Goal: Task Accomplishment & Management: Complete application form

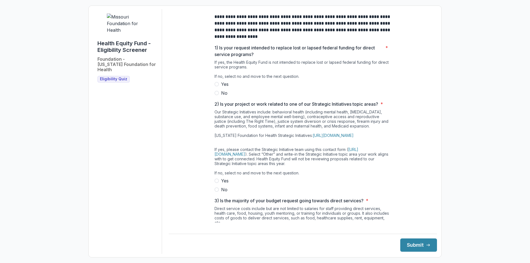
click at [216, 95] on span at bounding box center [216, 93] width 4 height 4
click at [217, 192] on span at bounding box center [216, 189] width 4 height 4
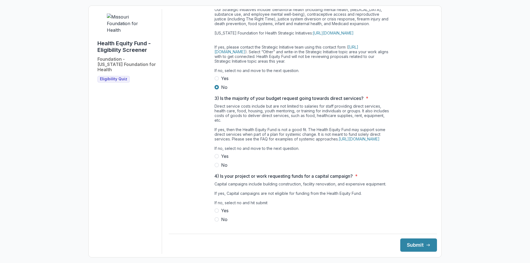
scroll to position [110, 0]
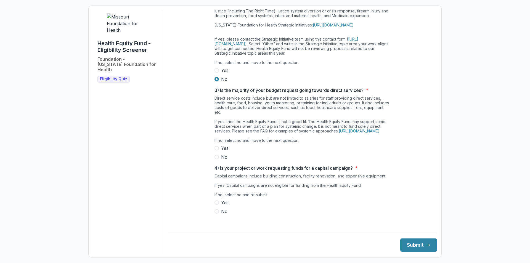
click at [214, 159] on span at bounding box center [216, 157] width 4 height 4
click at [216, 214] on span at bounding box center [216, 211] width 4 height 4
click at [405, 246] on button "Submit" at bounding box center [418, 244] width 37 height 13
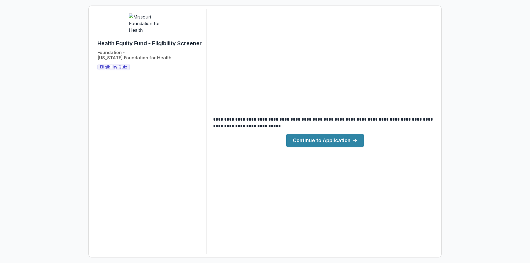
click at [336, 148] on div "**********" at bounding box center [265, 131] width 344 height 245
click at [336, 139] on link "Continue to Application" at bounding box center [325, 140] width 78 height 13
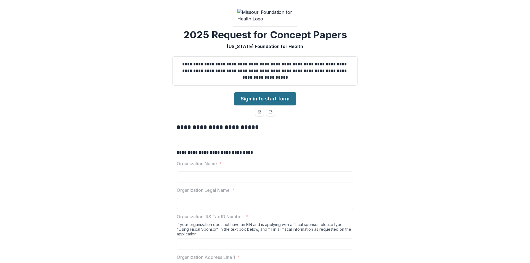
click at [285, 105] on link "Sign in to start form" at bounding box center [265, 98] width 62 height 13
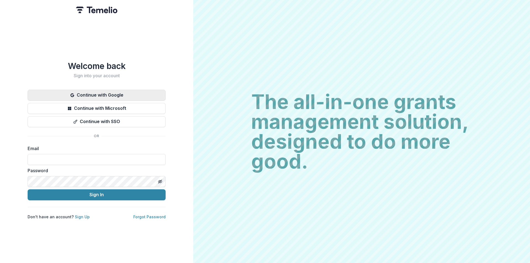
click at [130, 94] on button "Continue with Google" at bounding box center [97, 95] width 138 height 11
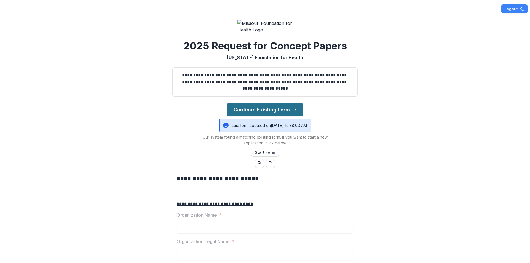
click at [249, 116] on button "Continue Existing Form" at bounding box center [265, 109] width 76 height 13
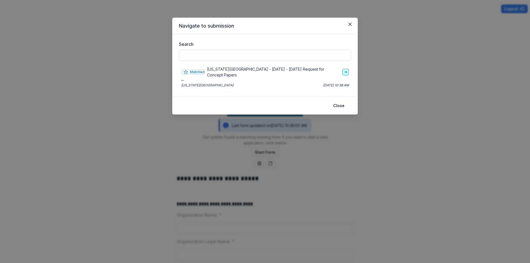
click at [346, 72] on icon "go-to" at bounding box center [345, 72] width 4 height 4
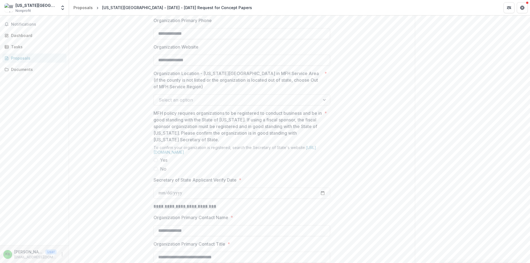
scroll to position [414, 0]
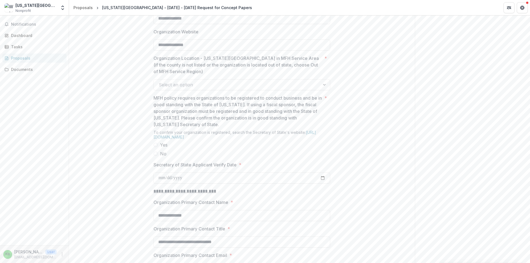
click at [283, 89] on div at bounding box center [237, 85] width 156 height 8
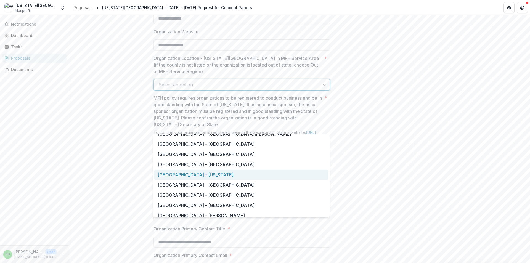
click at [244, 177] on div "Saint Louis Metropolitan Region - Washington" at bounding box center [241, 175] width 174 height 10
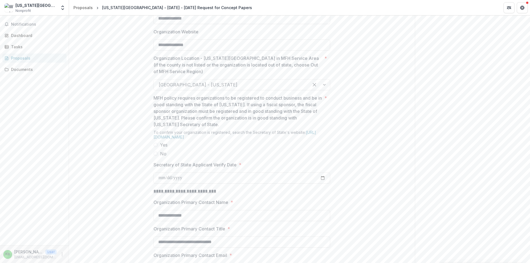
click at [154, 147] on span at bounding box center [155, 145] width 4 height 4
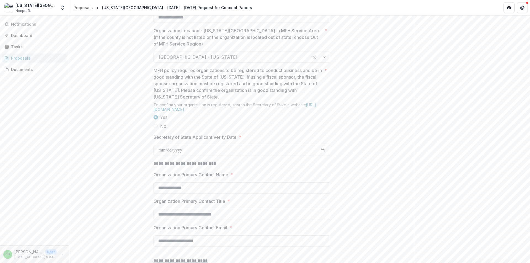
scroll to position [524, 0]
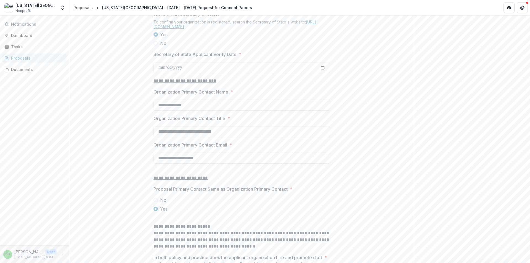
click at [268, 29] on link "[URL][DOMAIN_NAME]" at bounding box center [234, 24] width 163 height 9
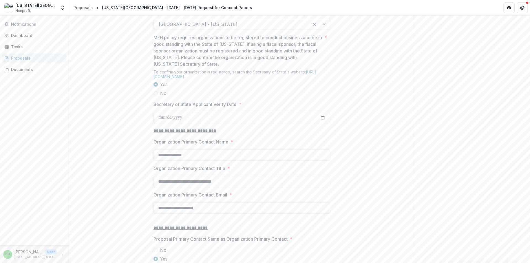
scroll to position [469, 0]
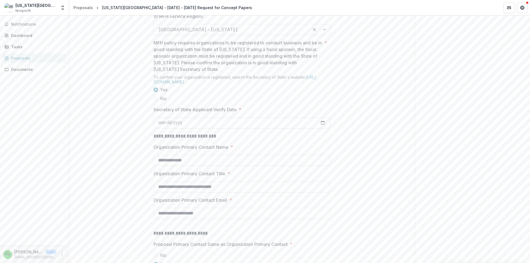
click at [233, 128] on input "Secretary of State Applicant Verify Date *" at bounding box center [241, 122] width 177 height 11
type input "**********"
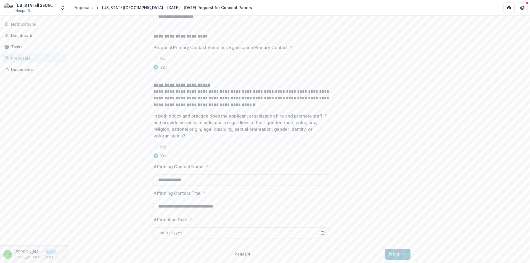
scroll to position [708, 0]
click at [403, 255] on icon "button" at bounding box center [403, 254] width 4 height 4
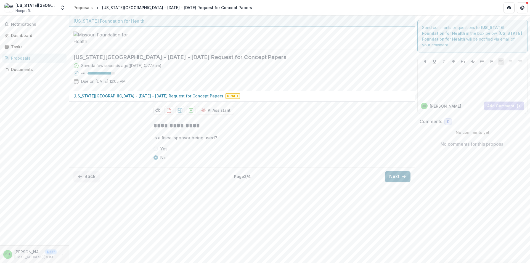
click at [403, 179] on icon "button" at bounding box center [403, 176] width 4 height 4
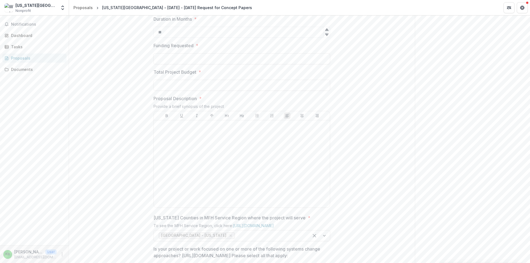
scroll to position [83, 0]
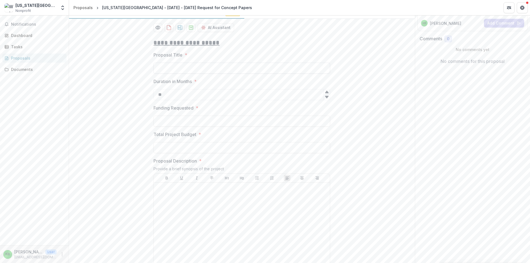
click at [223, 74] on input "Proposal Title *" at bounding box center [241, 68] width 177 height 11
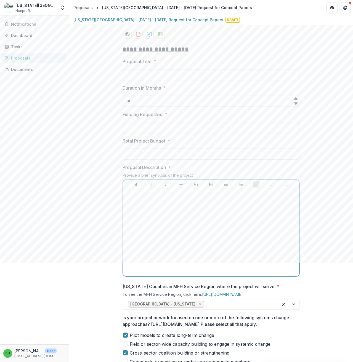
click at [188, 263] on div at bounding box center [211, 232] width 172 height 83
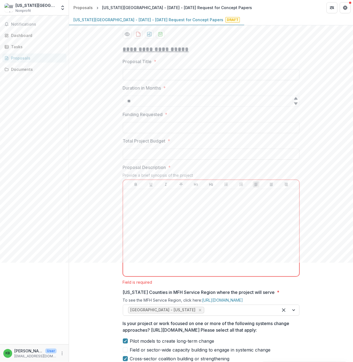
click at [199, 80] on input "Proposal Title *" at bounding box center [211, 74] width 177 height 11
type input "**********"
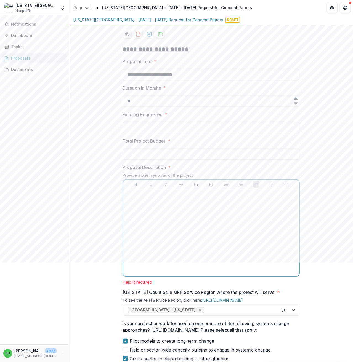
click at [179, 259] on div at bounding box center [211, 232] width 172 height 83
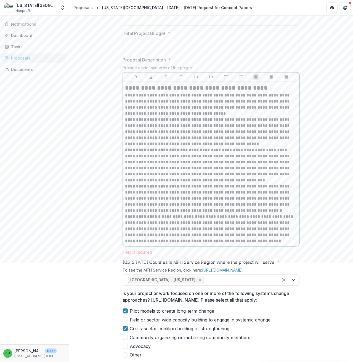
scroll to position [197, 0]
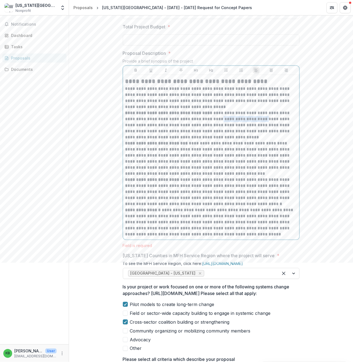
drag, startPoint x: 231, startPoint y: 161, endPoint x: 278, endPoint y: 160, distance: 47.2
click at [278, 140] on p "**********" at bounding box center [211, 125] width 172 height 30
click at [156, 140] on p "**********" at bounding box center [211, 125] width 172 height 30
drag, startPoint x: 263, startPoint y: 172, endPoint x: 132, endPoint y: 180, distance: 130.4
click at [132, 140] on p "**********" at bounding box center [211, 125] width 172 height 30
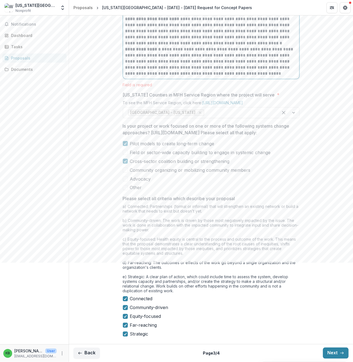
scroll to position [390, 0]
click at [126, 184] on div "Pilot models to create long-term change Field or sector-wide capacity building …" at bounding box center [211, 165] width 177 height 51
click at [125, 173] on span at bounding box center [125, 170] width 5 height 5
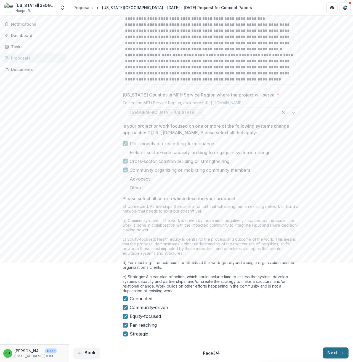
click at [333, 263] on button "Next" at bounding box center [336, 353] width 26 height 11
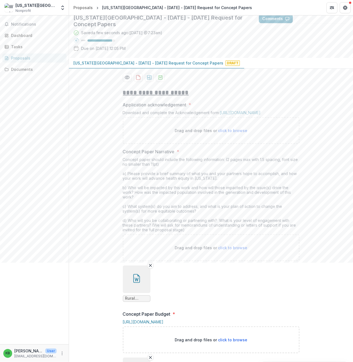
scroll to position [39, 0]
click at [238, 134] on span "click to browse" at bounding box center [232, 131] width 29 height 5
type input "**********"
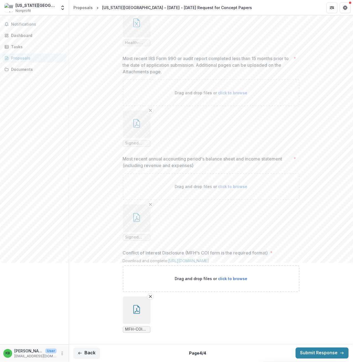
scroll to position [481, 0]
click at [306, 263] on button "Submit Response" at bounding box center [322, 353] width 53 height 11
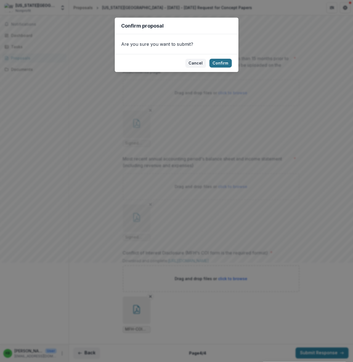
click at [221, 64] on button "Confirm" at bounding box center [220, 63] width 22 height 9
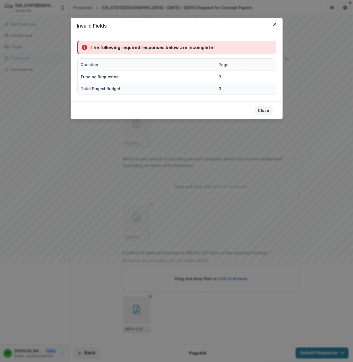
click at [265, 111] on button "Close" at bounding box center [264, 110] width 18 height 9
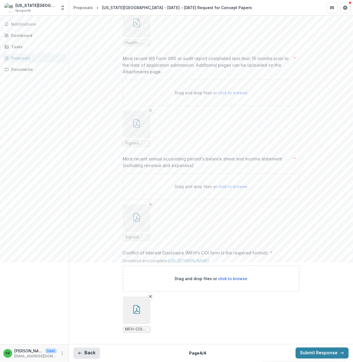
click at [93, 263] on button "Back" at bounding box center [86, 353] width 26 height 11
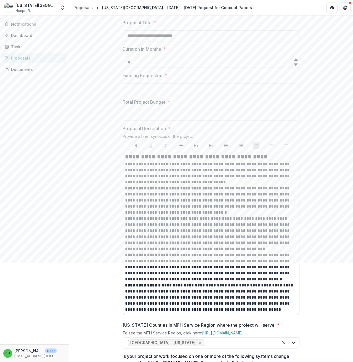
scroll to position [11, 0]
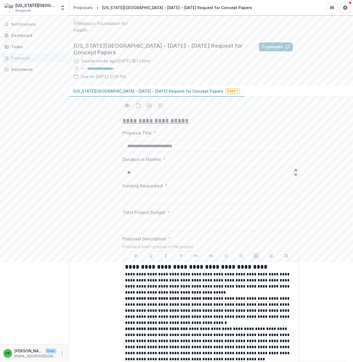
click at [146, 205] on input "Funding Requested *" at bounding box center [211, 199] width 177 height 11
type input "********"
click at [147, 231] on input "Total Project Budget *" at bounding box center [211, 225] width 177 height 11
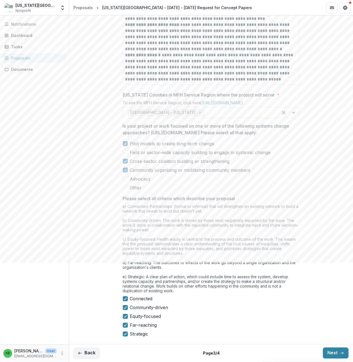
scroll to position [398, 0]
type input "**********"
click at [330, 263] on button "Next" at bounding box center [336, 353] width 26 height 11
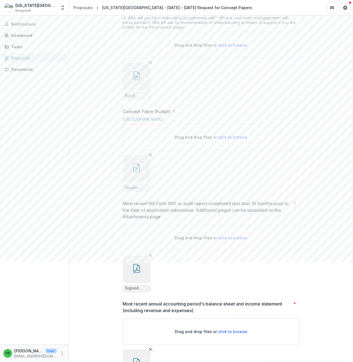
scroll to position [287, 0]
click at [141, 183] on button "button" at bounding box center [137, 169] width 28 height 28
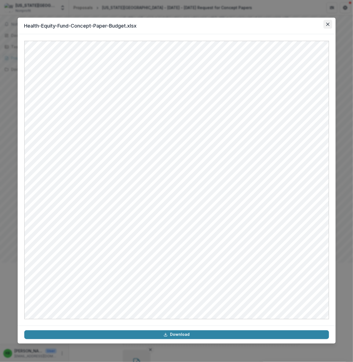
click at [326, 24] on icon "Close" at bounding box center [327, 24] width 3 height 3
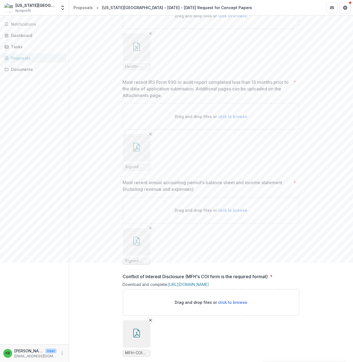
scroll to position [481, 0]
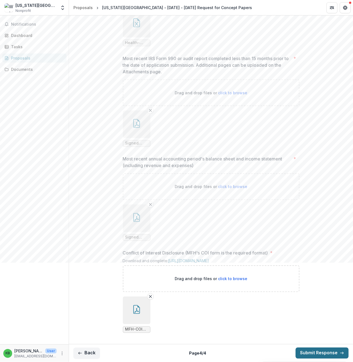
click at [336, 263] on button "Submit Response" at bounding box center [322, 353] width 53 height 11
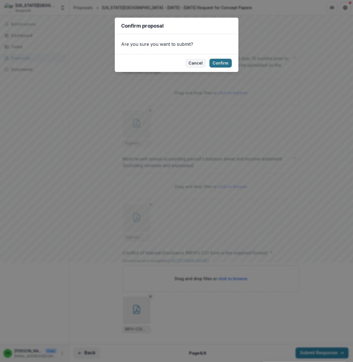
click at [226, 64] on button "Confirm" at bounding box center [220, 63] width 22 height 9
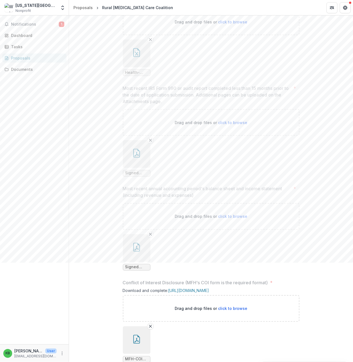
scroll to position [492, 0]
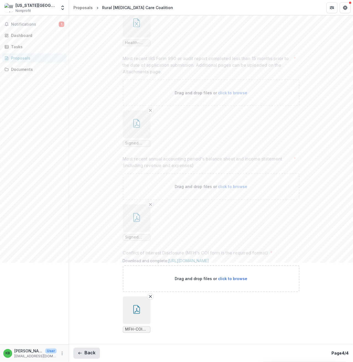
click at [94, 263] on button "Back" at bounding box center [86, 353] width 26 height 11
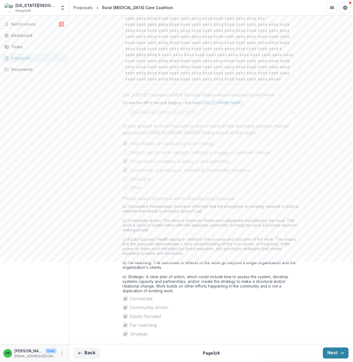
scroll to position [409, 0]
click at [94, 263] on button "Back" at bounding box center [86, 353] width 26 height 11
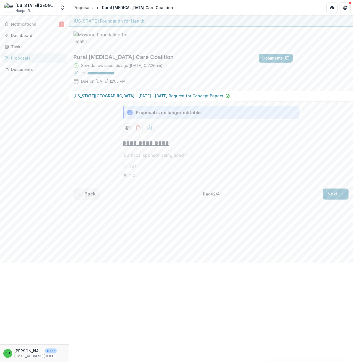
click at [89, 200] on button "Back" at bounding box center [86, 194] width 26 height 11
